Goal: Navigation & Orientation: Find specific page/section

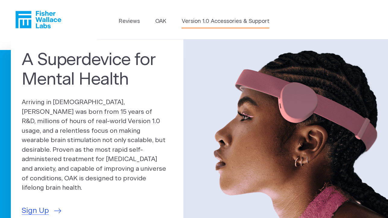
click at [210, 22] on link "Version 1.0 Accessories & Support" at bounding box center [225, 21] width 88 height 8
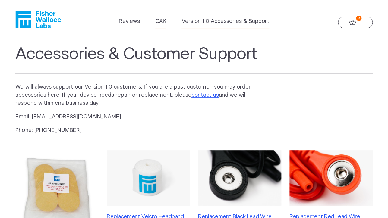
click at [161, 21] on link "OAK" at bounding box center [160, 21] width 11 height 8
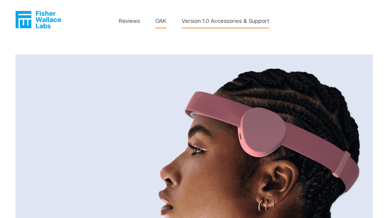
click at [216, 22] on link "Version 1.0 Accessories & Support" at bounding box center [225, 21] width 88 height 8
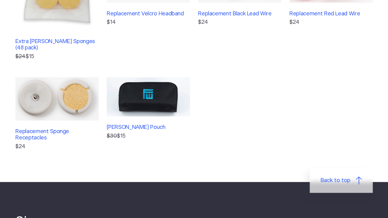
scroll to position [159, 0]
